Goal: Find specific page/section: Find specific page/section

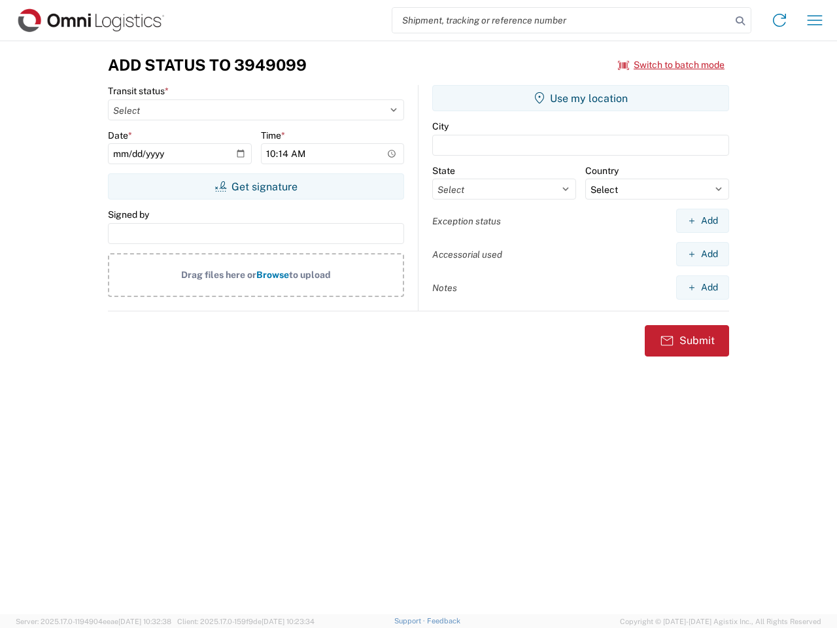
click at [562, 20] on input "search" at bounding box center [561, 20] width 339 height 25
click at [740, 21] on icon at bounding box center [740, 21] width 18 height 18
click at [779, 20] on icon at bounding box center [779, 20] width 21 height 21
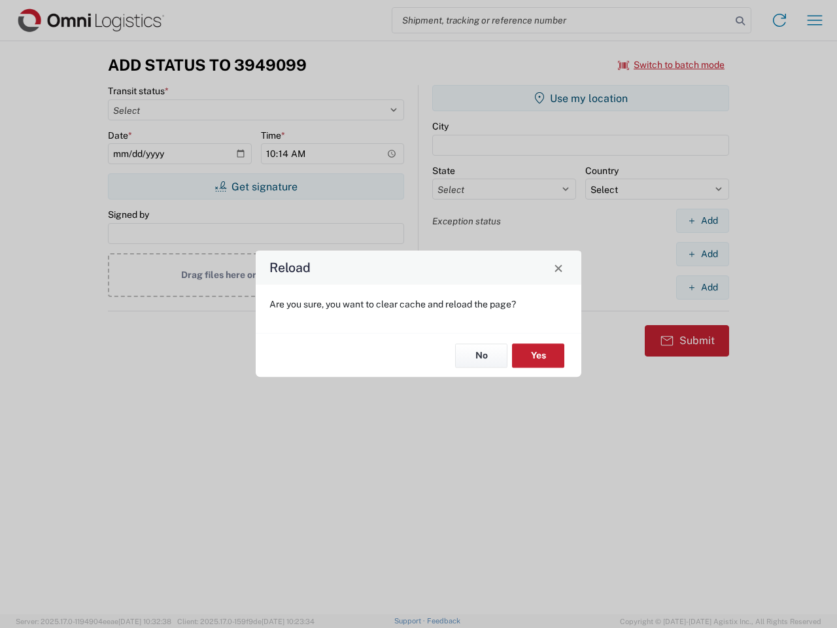
click at [815, 20] on div "Reload Are you sure, you want to clear cache and reload the page? No Yes" at bounding box center [418, 314] width 837 height 628
click at [671, 65] on div "Reload Are you sure, you want to clear cache and reload the page? No Yes" at bounding box center [418, 314] width 837 height 628
click at [256, 186] on div "Reload Are you sure, you want to clear cache and reload the page? No Yes" at bounding box center [418, 314] width 837 height 628
click at [581, 98] on div "Reload Are you sure, you want to clear cache and reload the page? No Yes" at bounding box center [418, 314] width 837 height 628
click at [702, 220] on div "Reload Are you sure, you want to clear cache and reload the page? No Yes" at bounding box center [418, 314] width 837 height 628
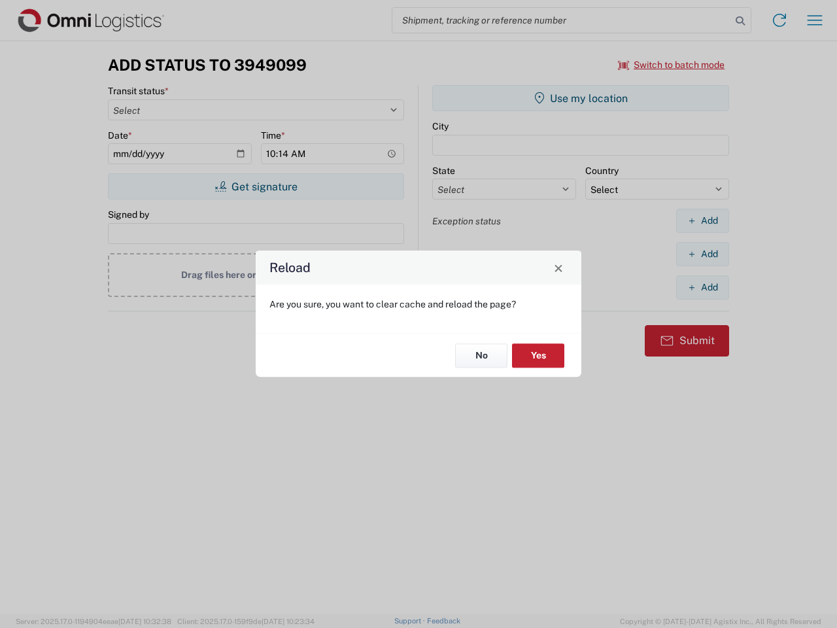
click at [702, 254] on div "Reload Are you sure, you want to clear cache and reload the page? No Yes" at bounding box center [418, 314] width 837 height 628
click at [702, 287] on div "Reload Are you sure, you want to clear cache and reload the page? No Yes" at bounding box center [418, 314] width 837 height 628
